Goal: Transaction & Acquisition: Purchase product/service

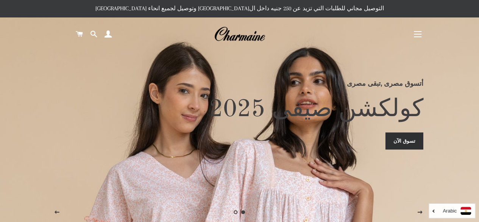
click at [420, 40] on button "التنقل في الموقع" at bounding box center [417, 34] width 19 height 19
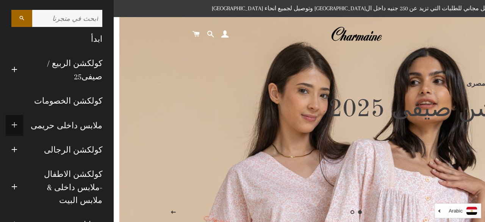
click at [17, 124] on span "button" at bounding box center [14, 124] width 6 height 9
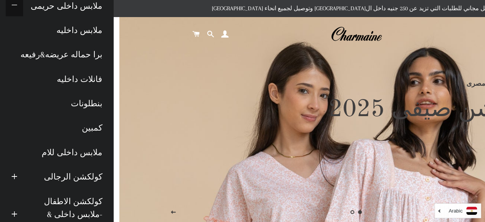
scroll to position [106, 0]
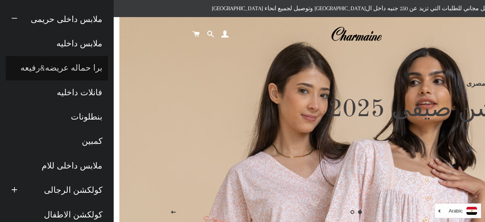
click at [80, 69] on link "برا حماله عريضه&رفيعه" at bounding box center [57, 68] width 102 height 24
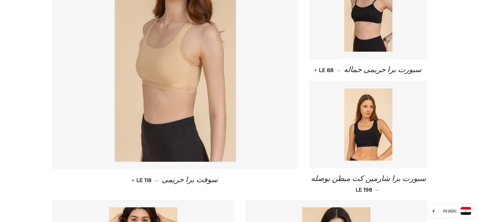
scroll to position [180, 0]
